Goal: Complete application form

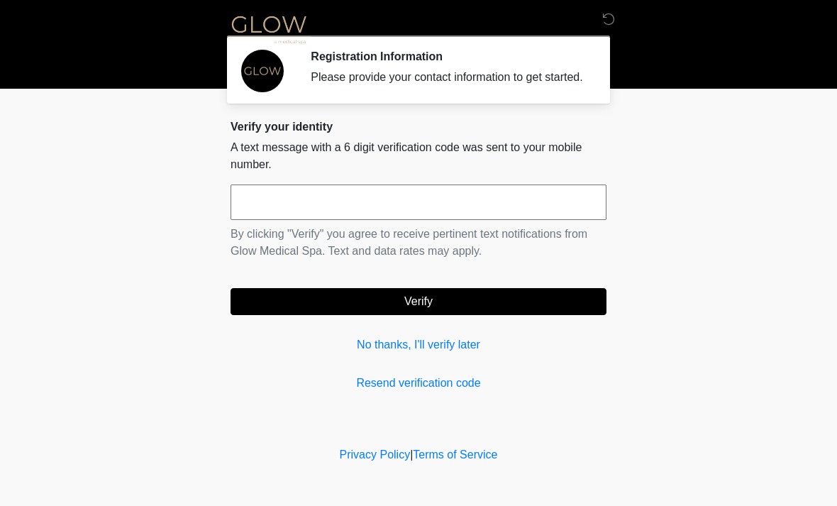
click at [340, 211] on input "text" at bounding box center [418, 201] width 376 height 35
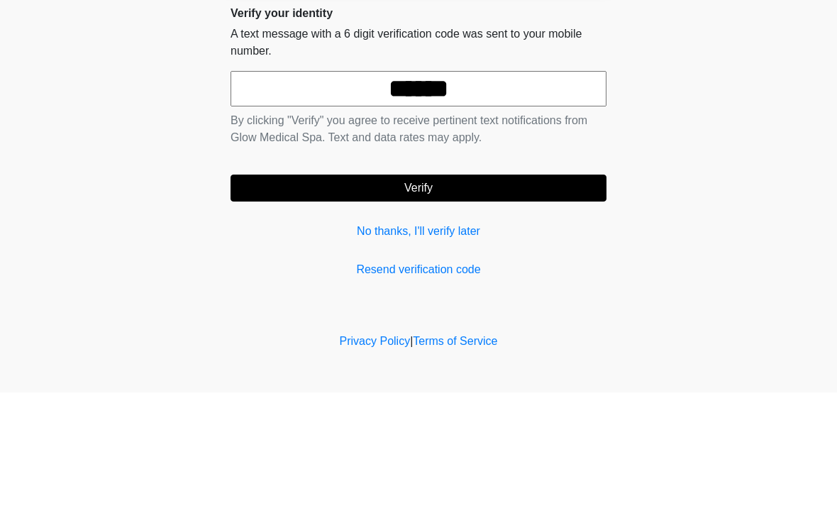
type input "******"
click at [549, 288] on button "Verify" at bounding box center [418, 301] width 376 height 27
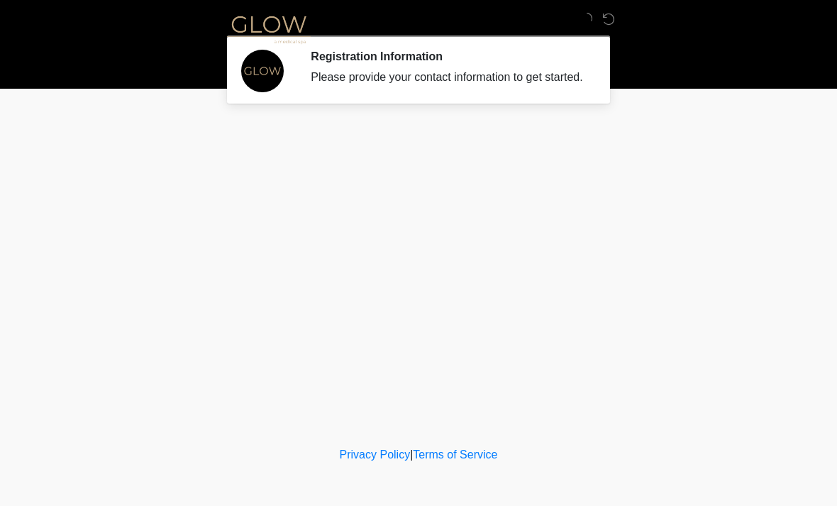
click at [454, 313] on div "‎ ‎ ‎ Registration Information Please provide your contact information to get s…" at bounding box center [418, 221] width 425 height 415
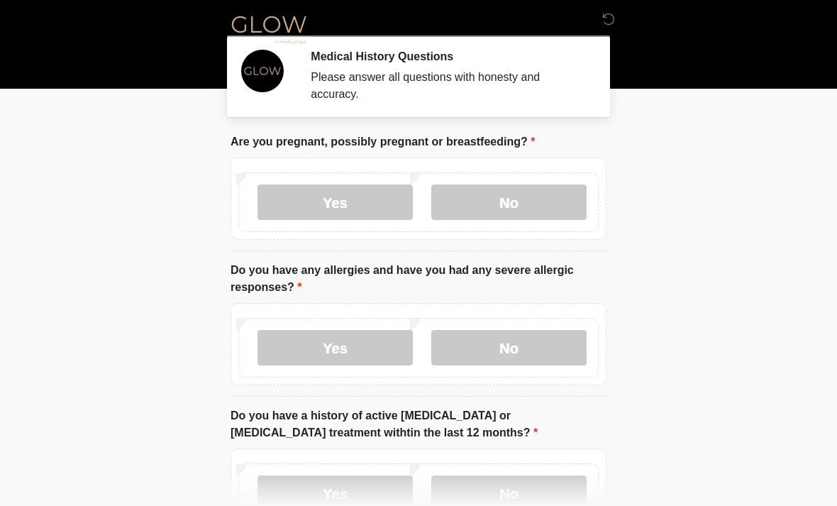
click at [519, 196] on label "No" at bounding box center [508, 201] width 155 height 35
click at [518, 349] on label "No" at bounding box center [508, 347] width 155 height 35
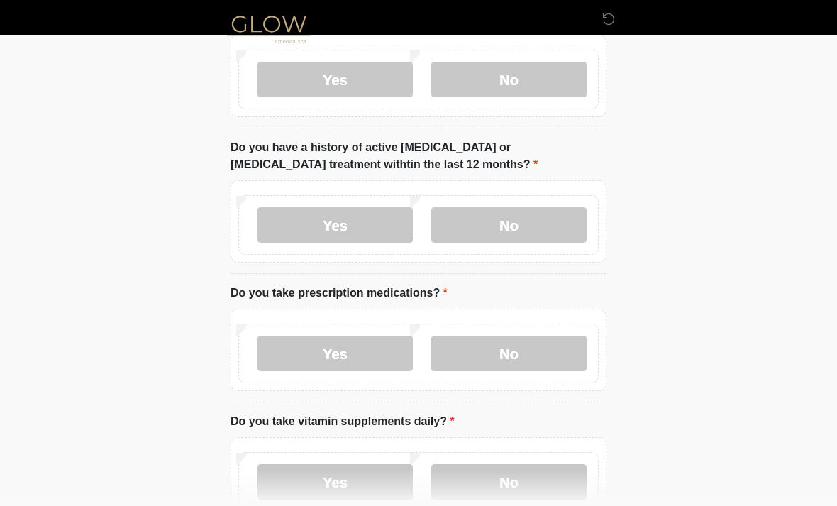
scroll to position [268, 0]
click at [519, 220] on label "No" at bounding box center [508, 224] width 155 height 35
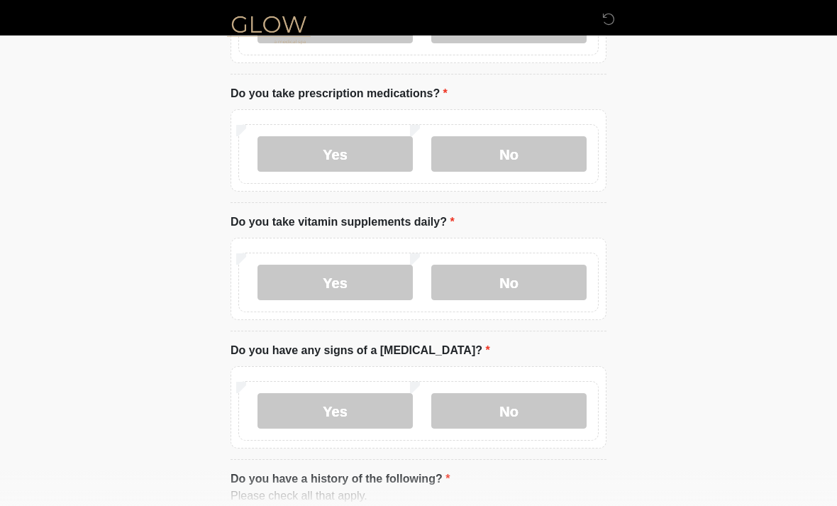
scroll to position [469, 0]
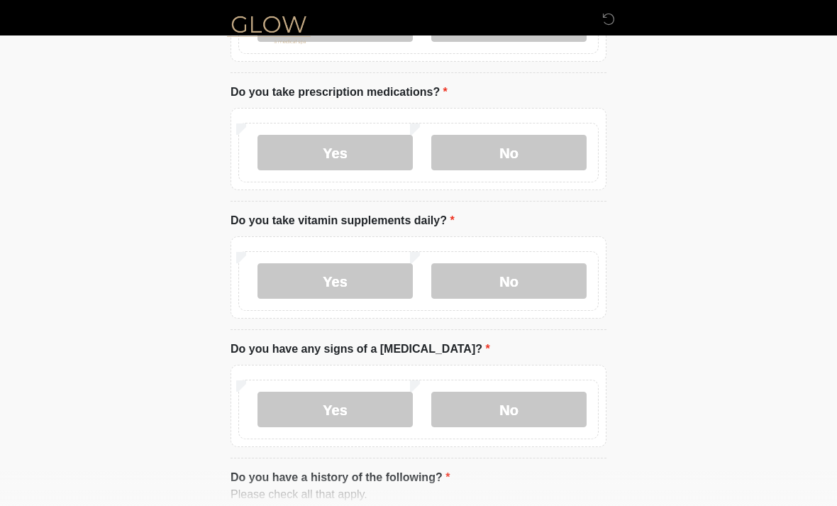
click at [501, 160] on label "No" at bounding box center [508, 152] width 155 height 35
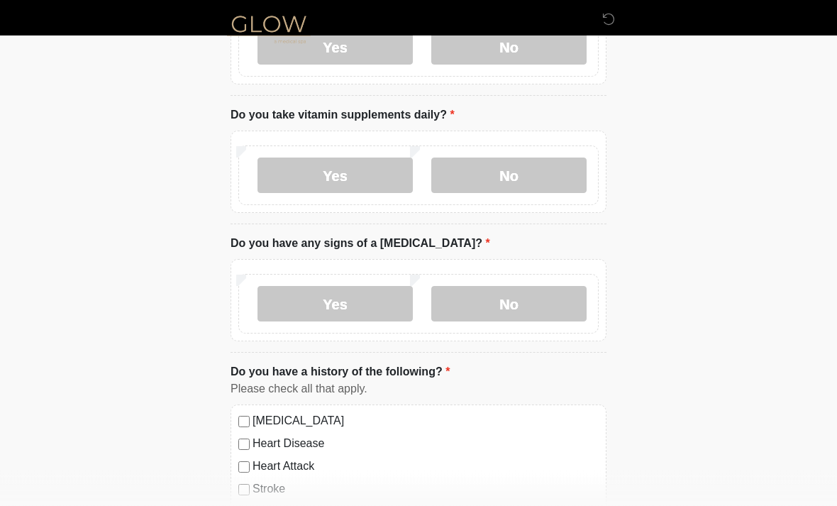
scroll to position [576, 0]
click at [349, 174] on label "Yes" at bounding box center [334, 173] width 155 height 35
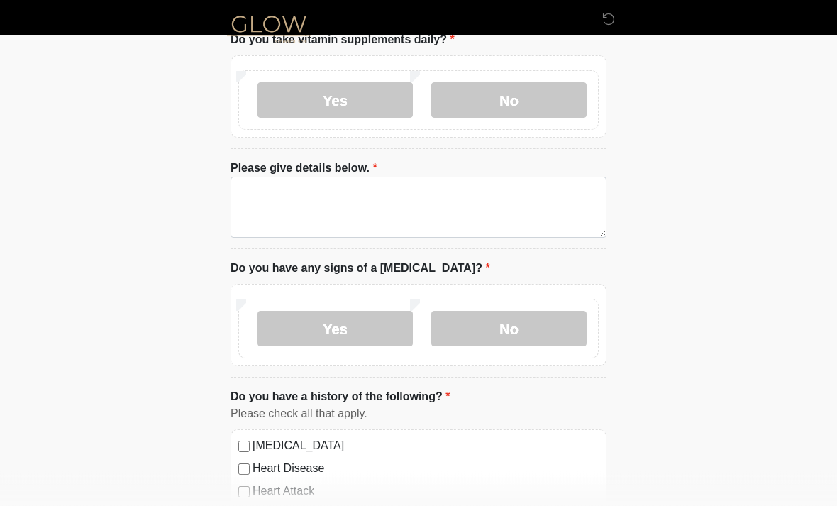
scroll to position [649, 0]
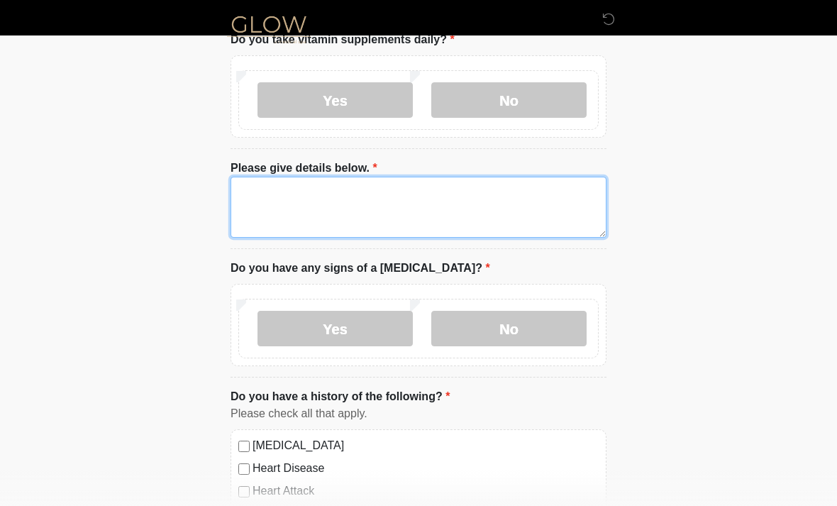
click at [467, 194] on textarea "Please give details below." at bounding box center [418, 207] width 376 height 61
type textarea "**********"
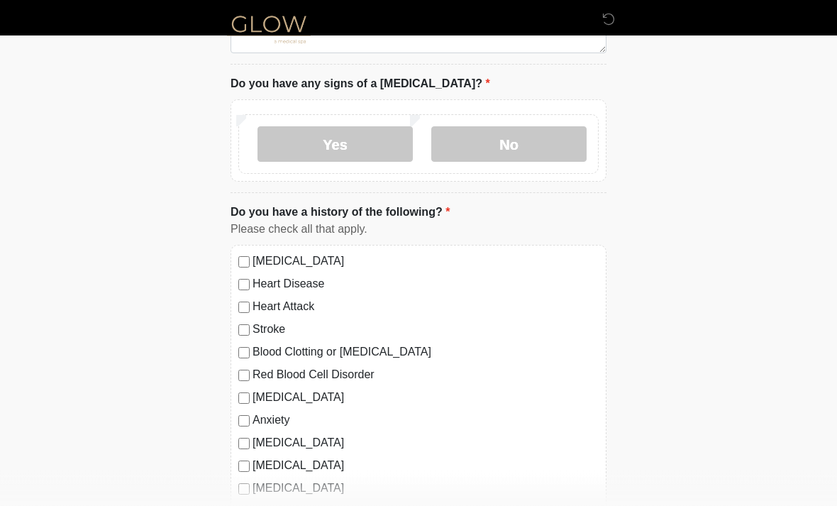
click at [523, 142] on label "No" at bounding box center [508, 144] width 155 height 35
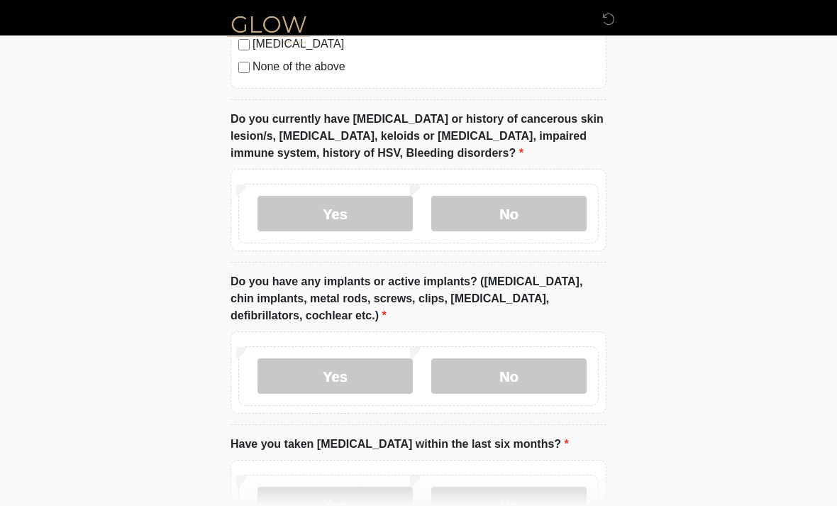
scroll to position [1278, 0]
click at [515, 205] on label "No" at bounding box center [508, 212] width 155 height 35
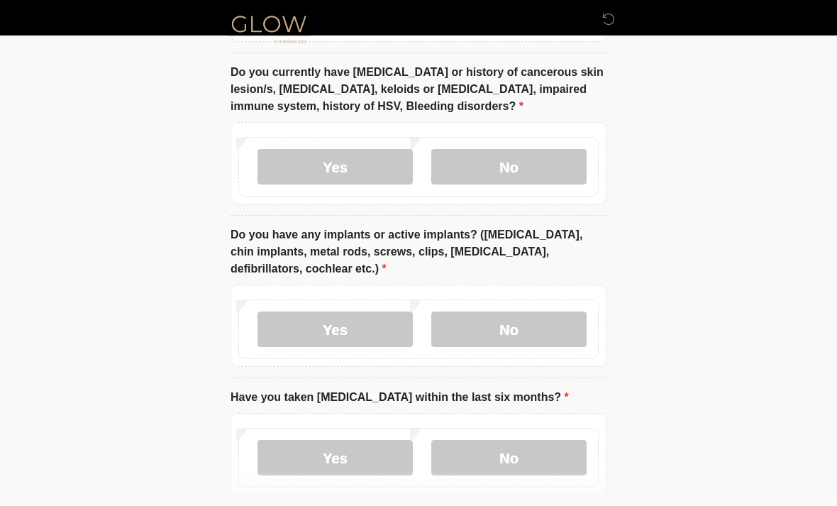
scroll to position [1391, 0]
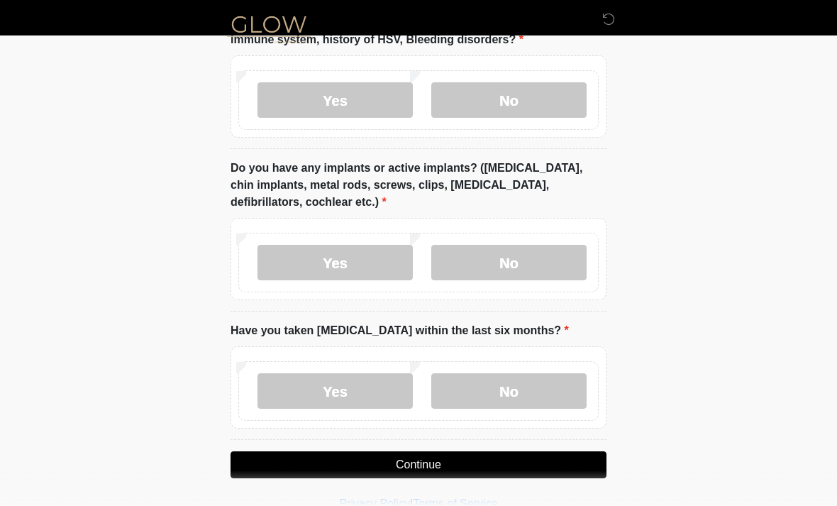
click at [307, 257] on label "Yes" at bounding box center [334, 262] width 155 height 35
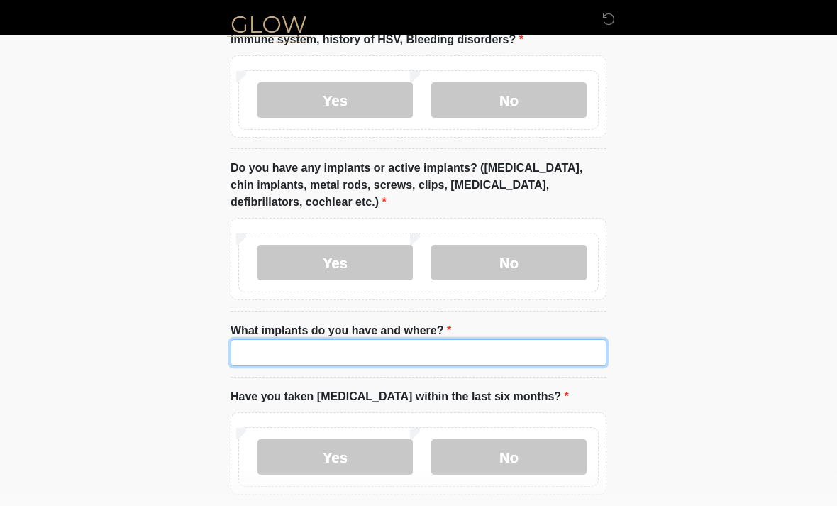
click at [287, 340] on input "What implants do you have and where?" at bounding box center [418, 352] width 376 height 27
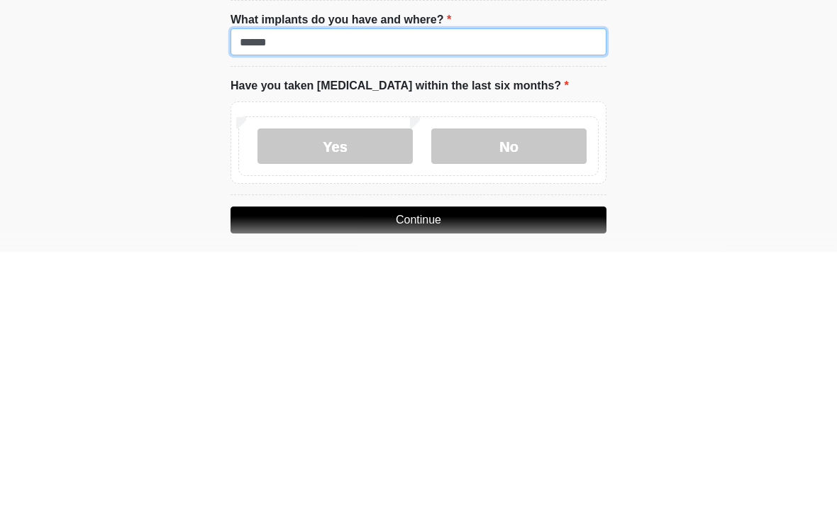
scroll to position [1449, 0]
type input "******"
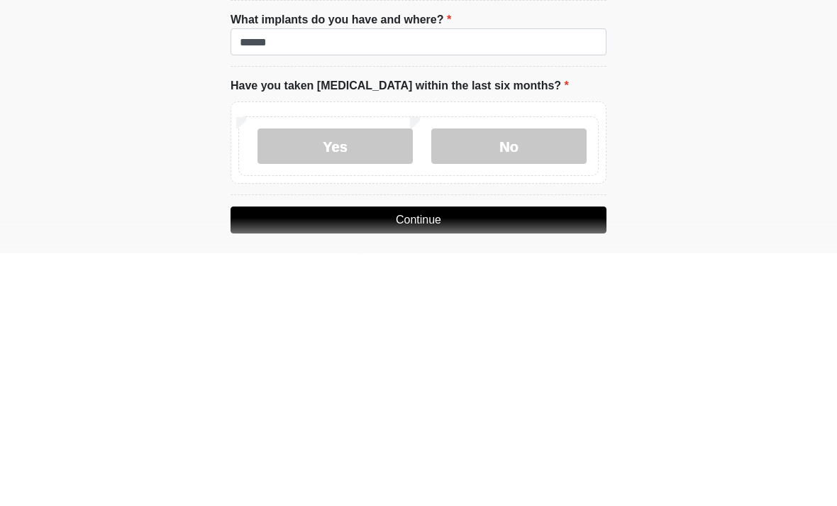
click at [514, 381] on label "No" at bounding box center [508, 398] width 155 height 35
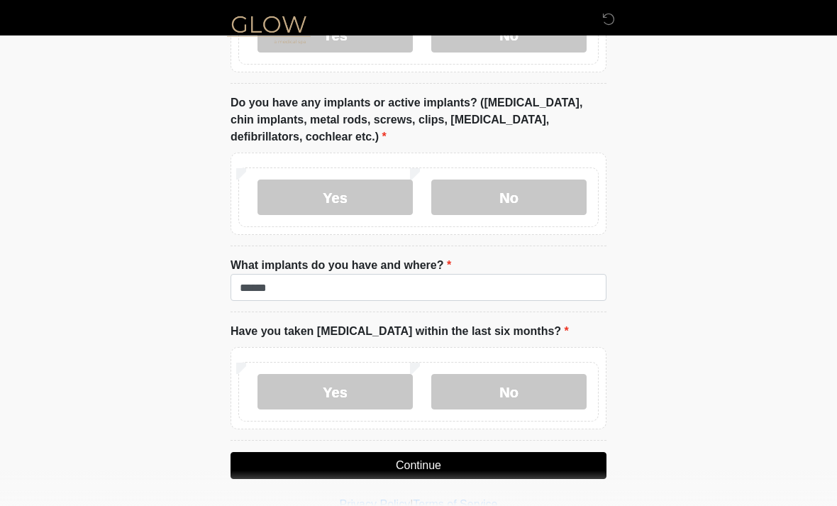
click at [425, 467] on button "Continue" at bounding box center [418, 465] width 376 height 27
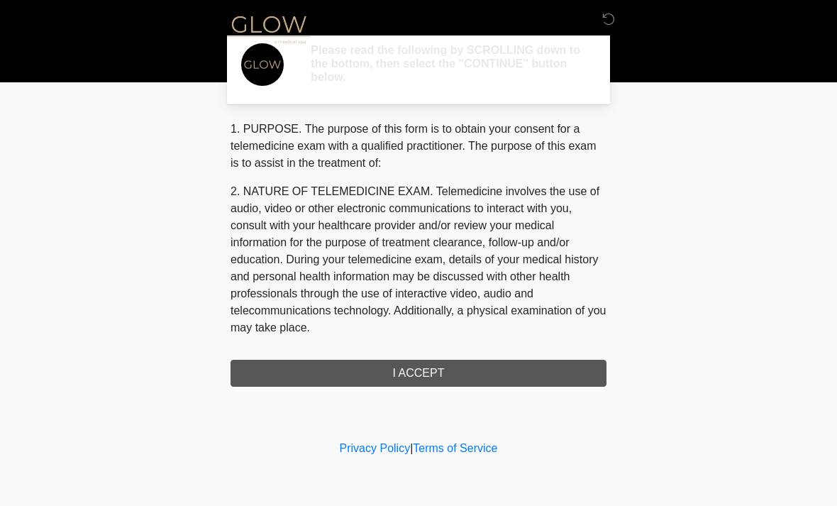
scroll to position [0, 0]
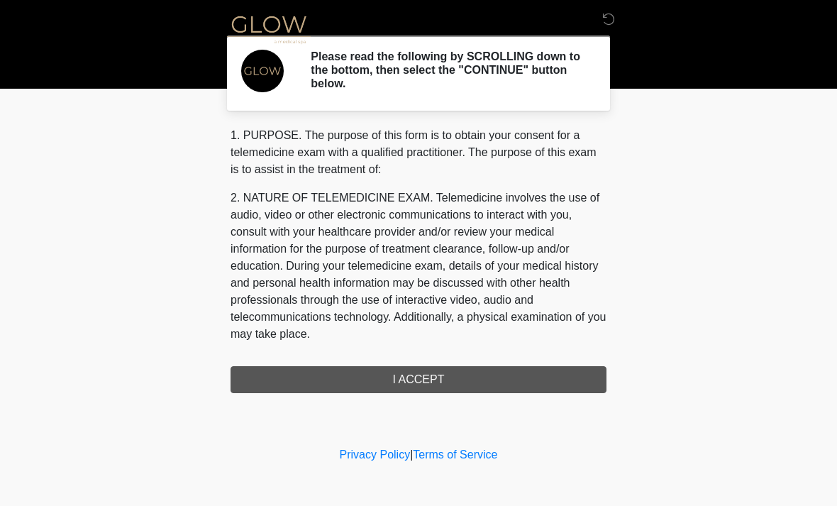
click at [425, 376] on div "1. PURPOSE. The purpose of this form is to obtain your consent for a telemedici…" at bounding box center [418, 260] width 376 height 266
click at [414, 381] on div "1. PURPOSE. The purpose of this form is to obtain your consent for a telemedici…" at bounding box center [418, 260] width 376 height 266
click at [425, 379] on div "1. PURPOSE. The purpose of this form is to obtain your consent for a telemedici…" at bounding box center [418, 260] width 376 height 266
click at [431, 379] on div "1. PURPOSE. The purpose of this form is to obtain your consent for a telemedici…" at bounding box center [418, 260] width 376 height 266
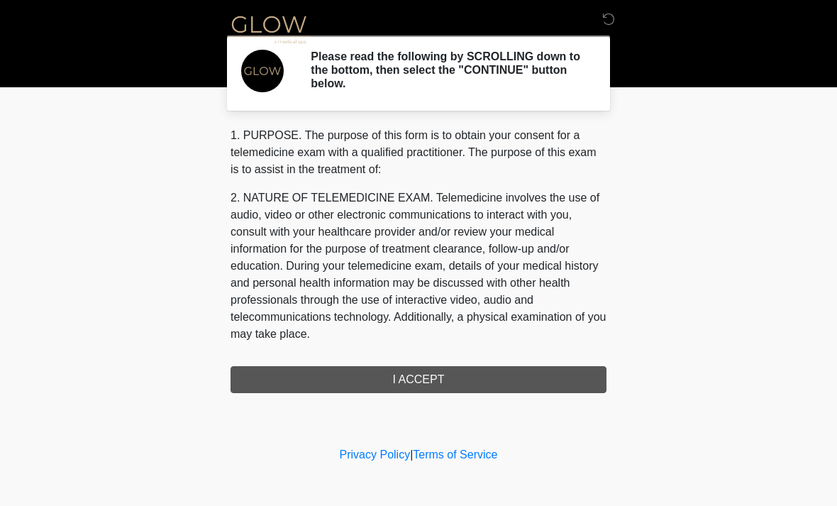
click at [414, 381] on div "1. PURPOSE. The purpose of this form is to obtain your consent for a telemedici…" at bounding box center [418, 260] width 376 height 266
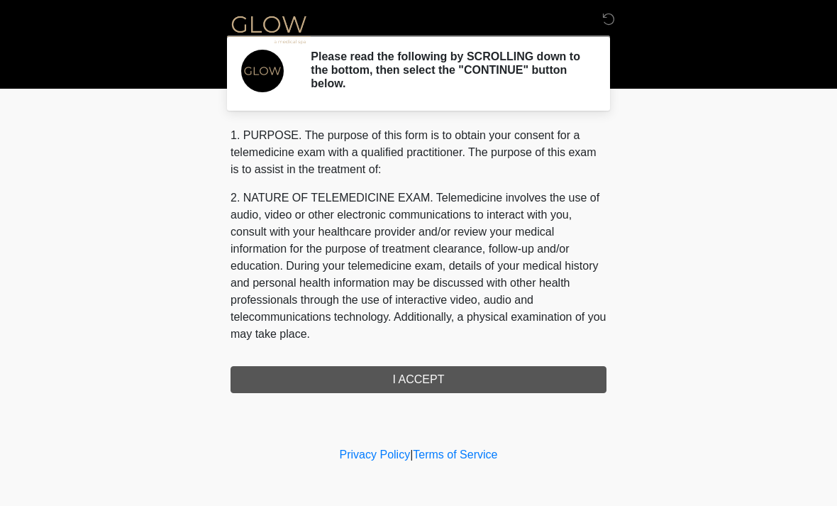
click at [416, 376] on div "1. PURPOSE. The purpose of this form is to obtain your consent for a telemedici…" at bounding box center [418, 260] width 376 height 266
click at [415, 375] on div "1. PURPOSE. The purpose of this form is to obtain your consent for a telemedici…" at bounding box center [418, 260] width 376 height 266
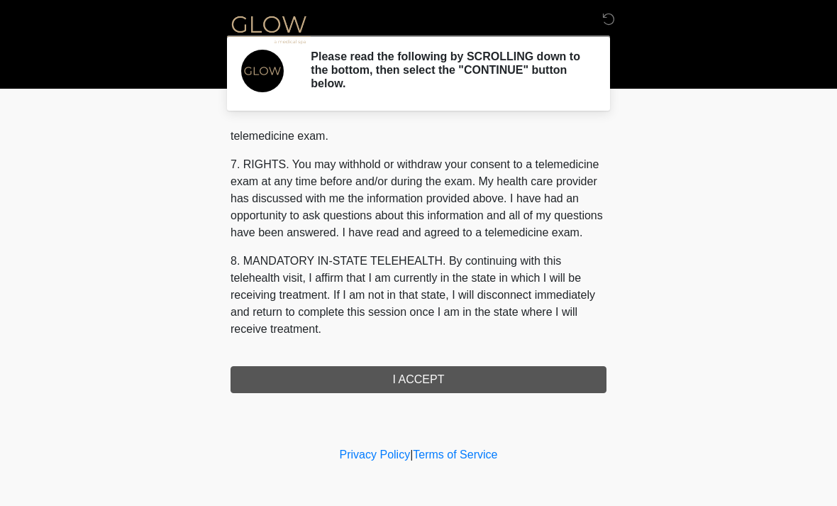
scroll to position [601, 0]
click at [419, 382] on button "I ACCEPT" at bounding box center [418, 379] width 376 height 27
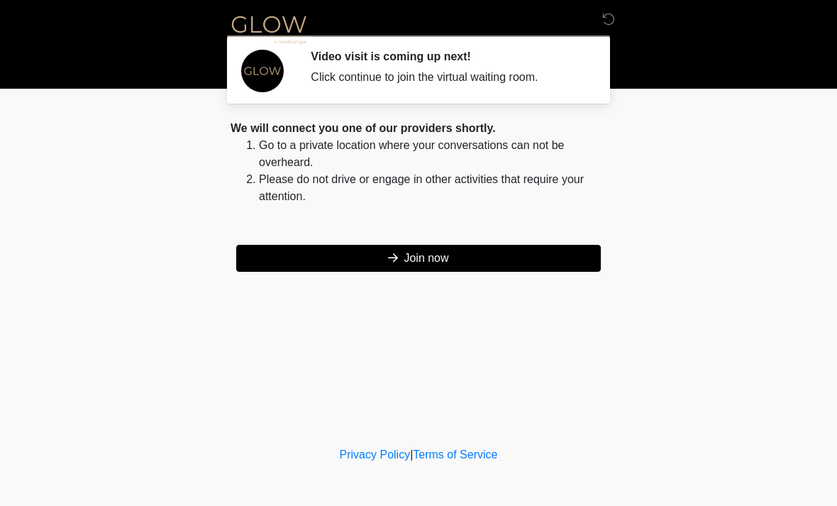
click at [462, 250] on button "Join now" at bounding box center [418, 258] width 364 height 27
